Goal: Find specific page/section: Find specific page/section

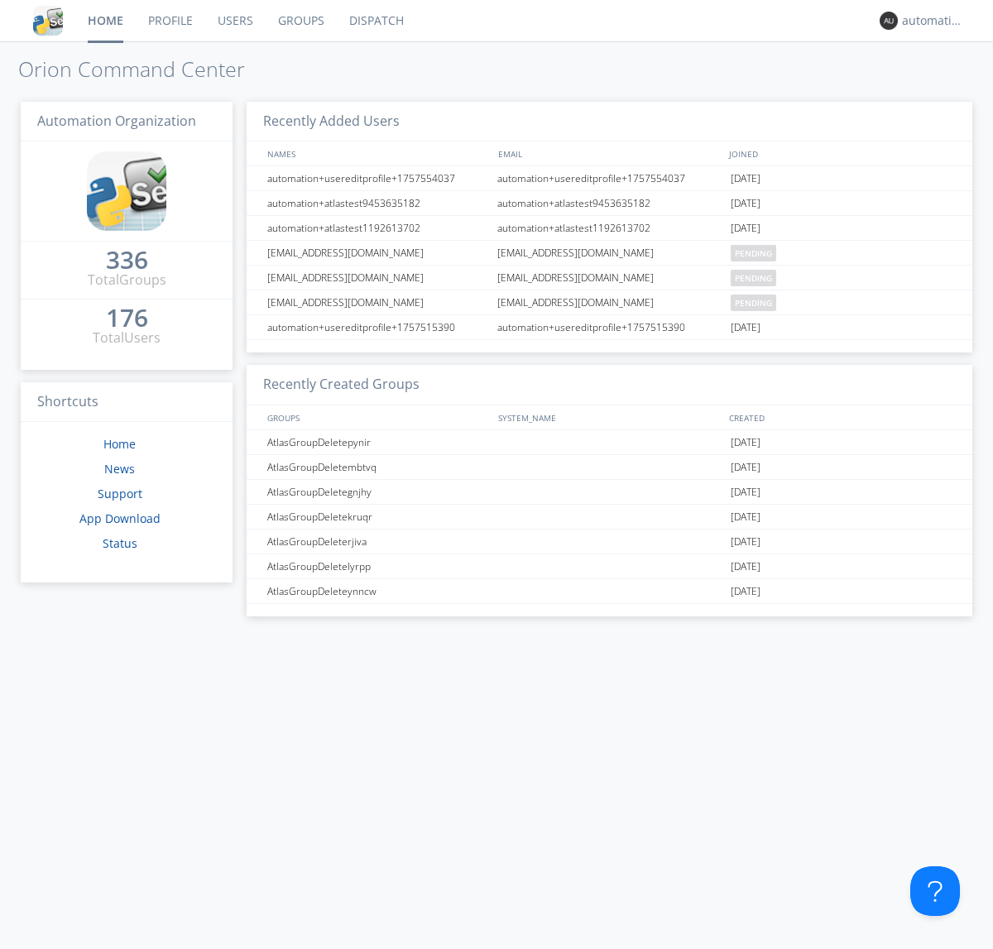
click at [375, 21] on link "Dispatch" at bounding box center [376, 20] width 79 height 41
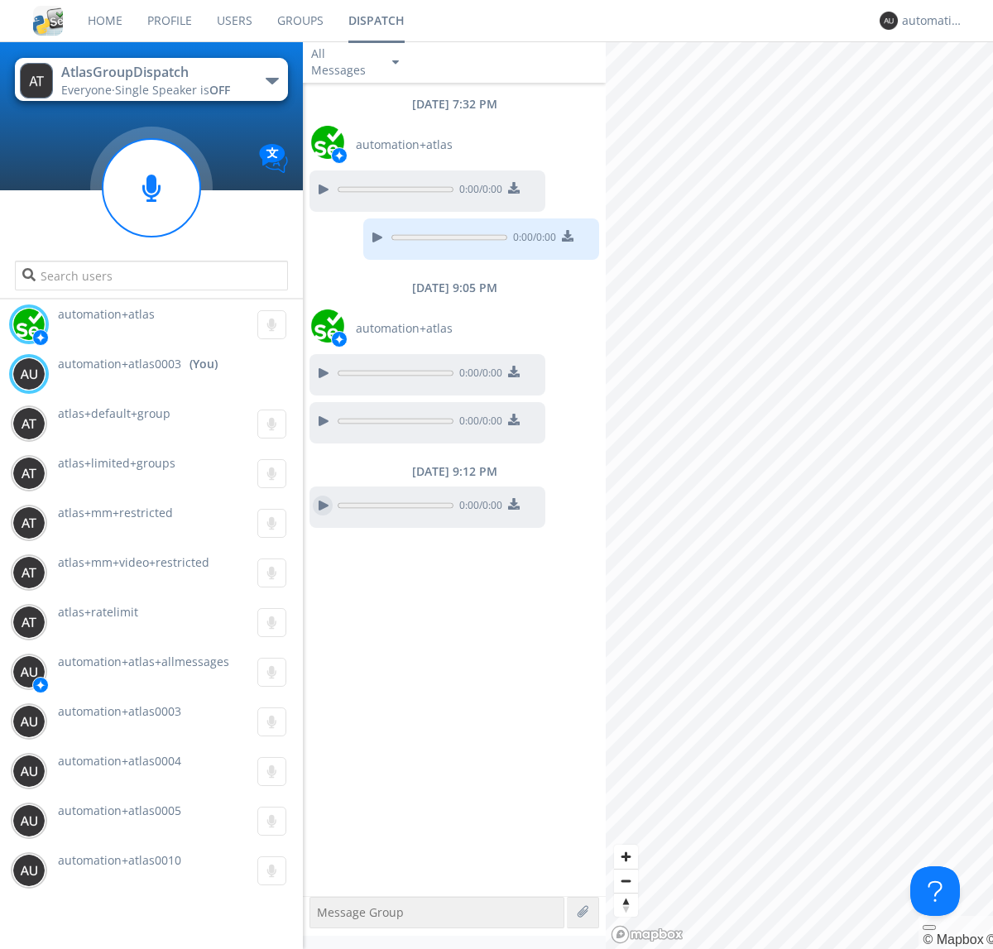
click at [323, 505] on div at bounding box center [323, 505] width 20 height 20
click at [928, 21] on div "automation+atlas0003" at bounding box center [933, 20] width 62 height 17
